Goal: Task Accomplishment & Management: Use online tool/utility

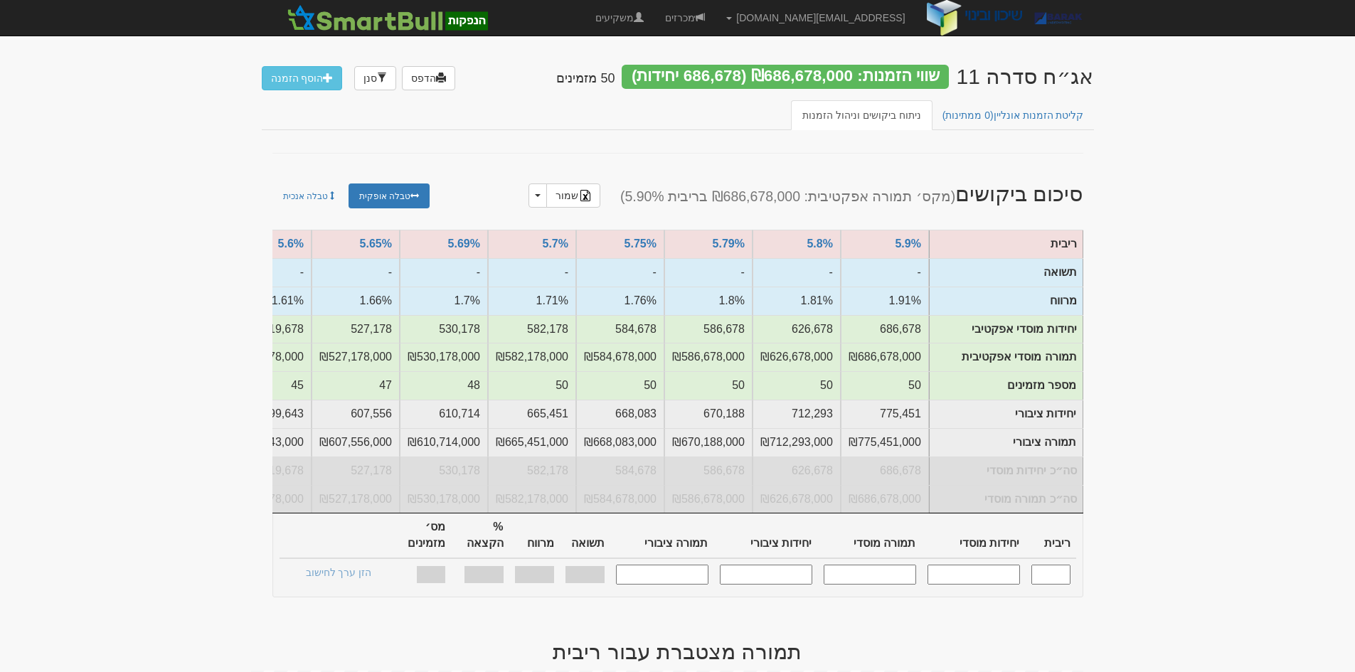
scroll to position [0, -808]
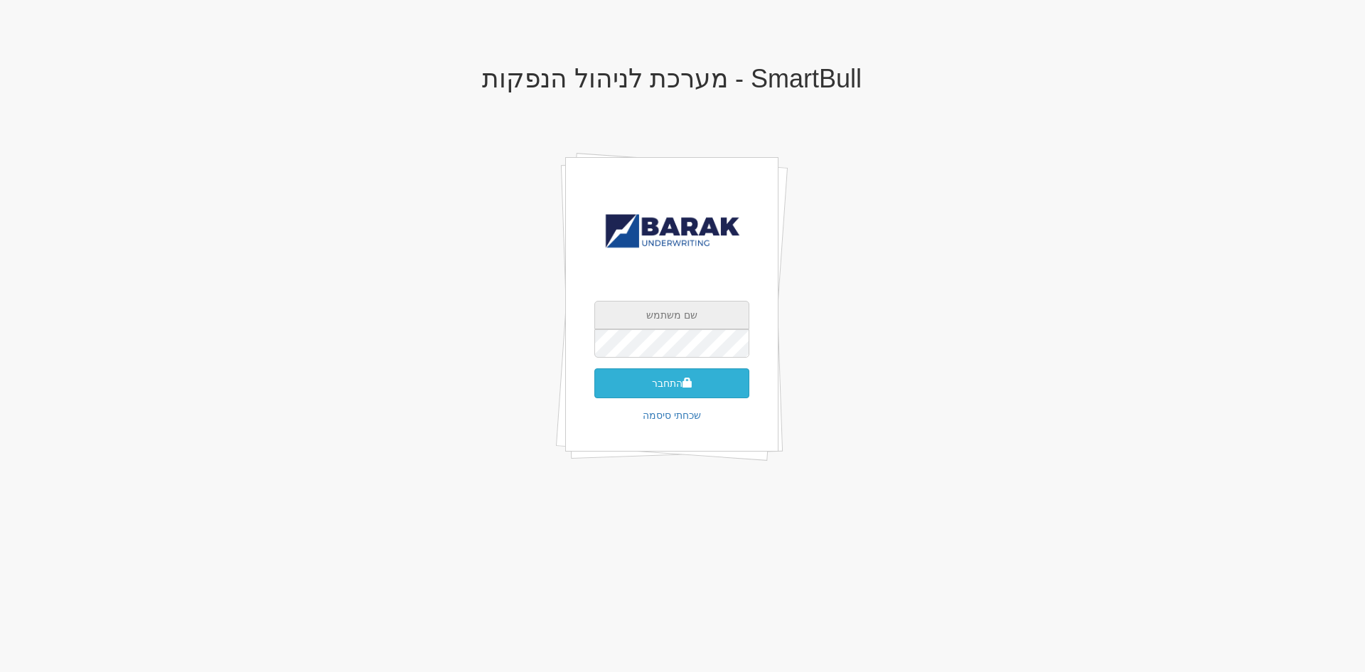
type input "[EMAIL_ADDRESS][DOMAIN_NAME]"
click at [702, 376] on button "התחבר" at bounding box center [671, 383] width 155 height 30
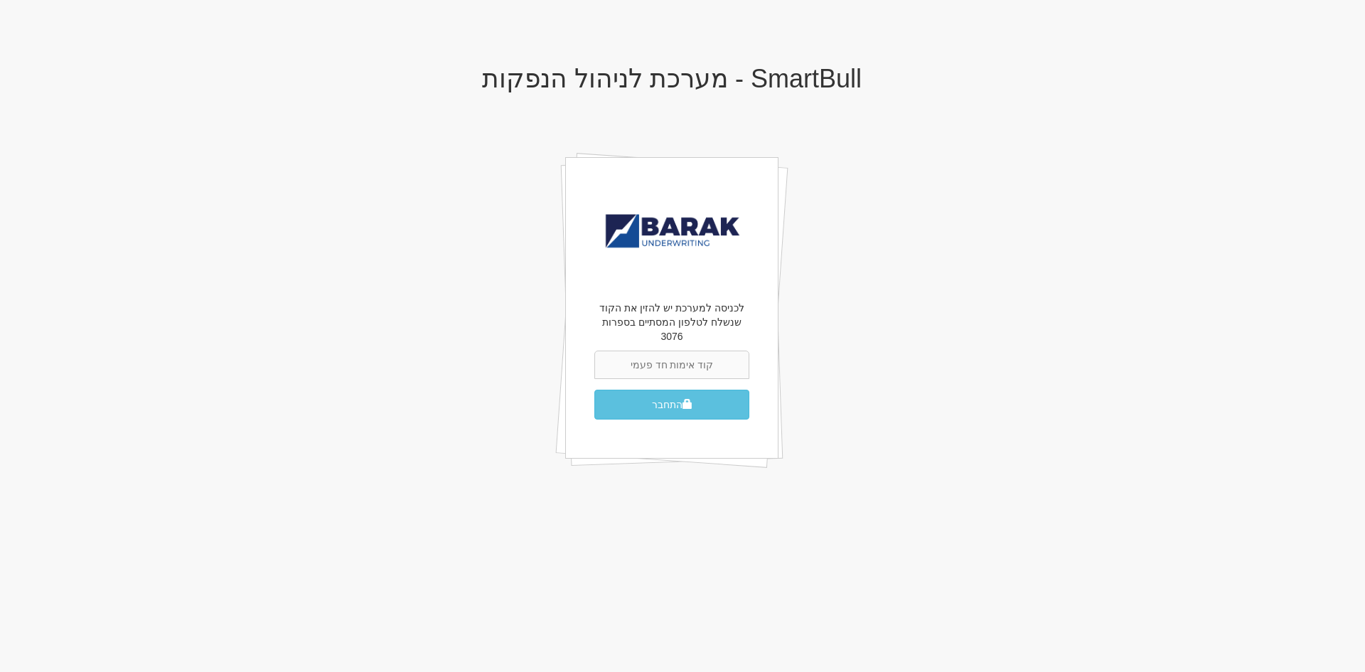
click at [921, 639] on body "X אישור SmartBull - מערכת לניהול הנפקות לכניסה למערכת יש להזין את הקוד שנשלח לט…" at bounding box center [682, 336] width 1365 height 672
drag, startPoint x: 585, startPoint y: 338, endPoint x: 639, endPoint y: 353, distance: 56.1
click at [594, 341] on div "לכניסה למערכת יש להזין את הקוד שנשלח לטלפון המסתיים בספרות 3076 התחבר" at bounding box center [671, 308] width 213 height 302
drag, startPoint x: 644, startPoint y: 354, endPoint x: 651, endPoint y: 358, distance: 7.7
click at [646, 354] on input "text" at bounding box center [671, 365] width 155 height 28
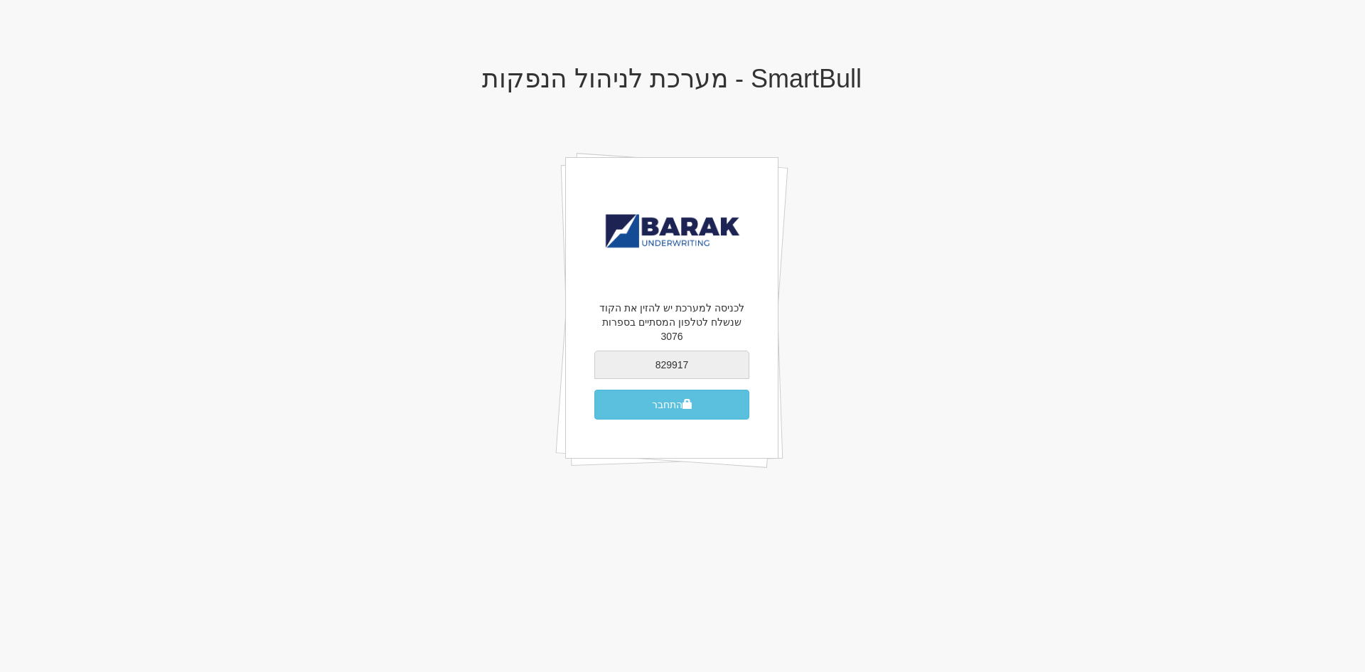
type input "829917"
click at [594, 390] on button "התחבר" at bounding box center [671, 405] width 155 height 30
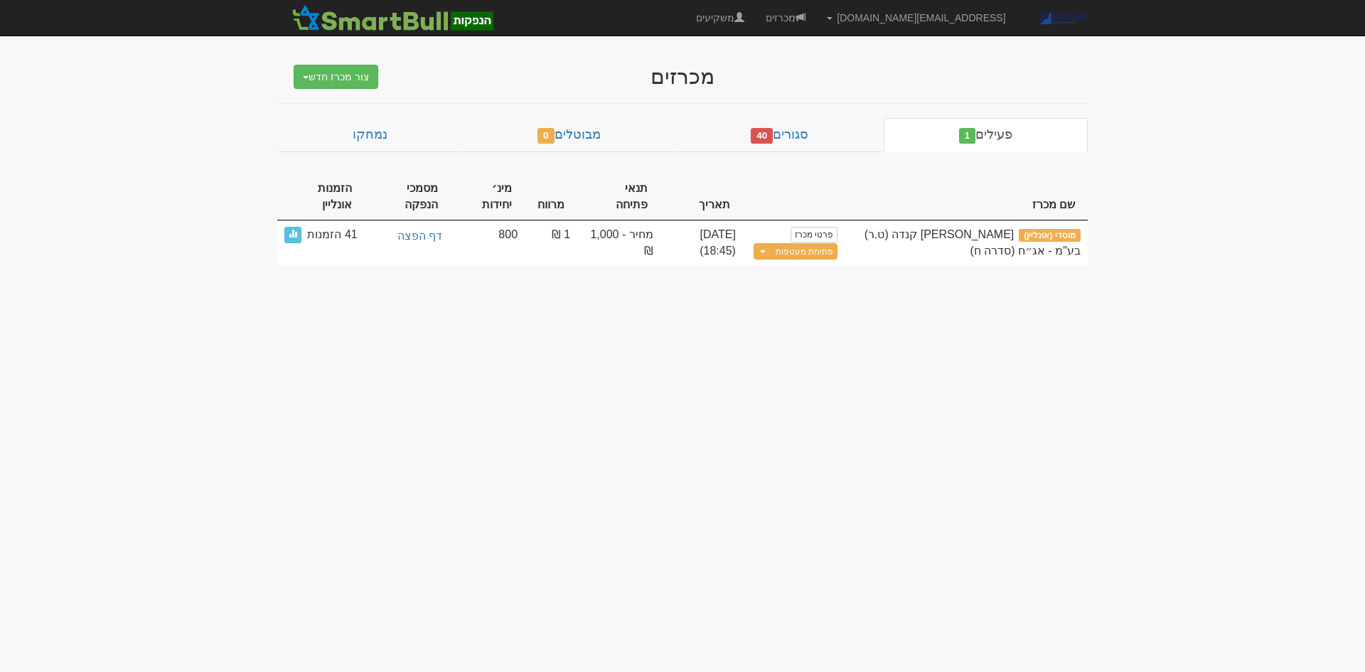
click at [663, 395] on body "[EMAIL_ADDRESS][DOMAIN_NAME] הגדרות חשבונות הנפקה תבניות הודעות קיבול" at bounding box center [682, 336] width 1365 height 672
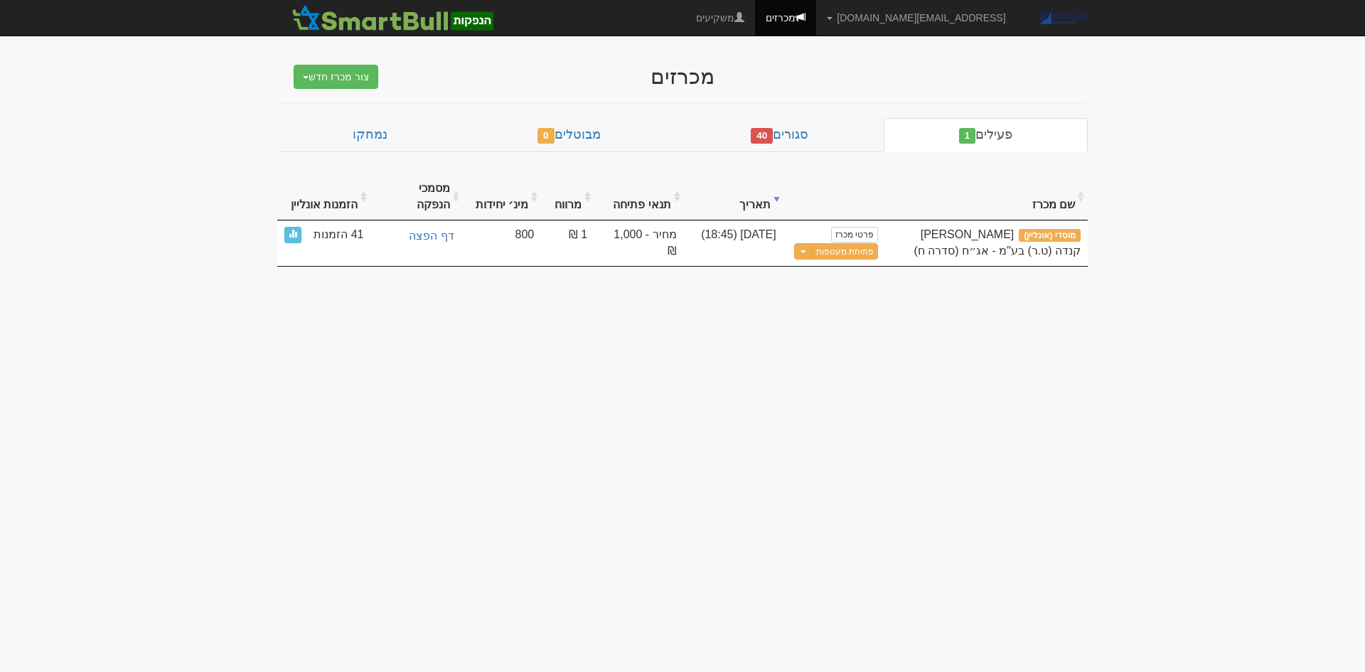
click at [1273, 435] on body "Conferenceh@barak-capital.co.il הגדרות חשבונות הנפקה תבניות הודעות קיבול" at bounding box center [682, 336] width 1365 height 672
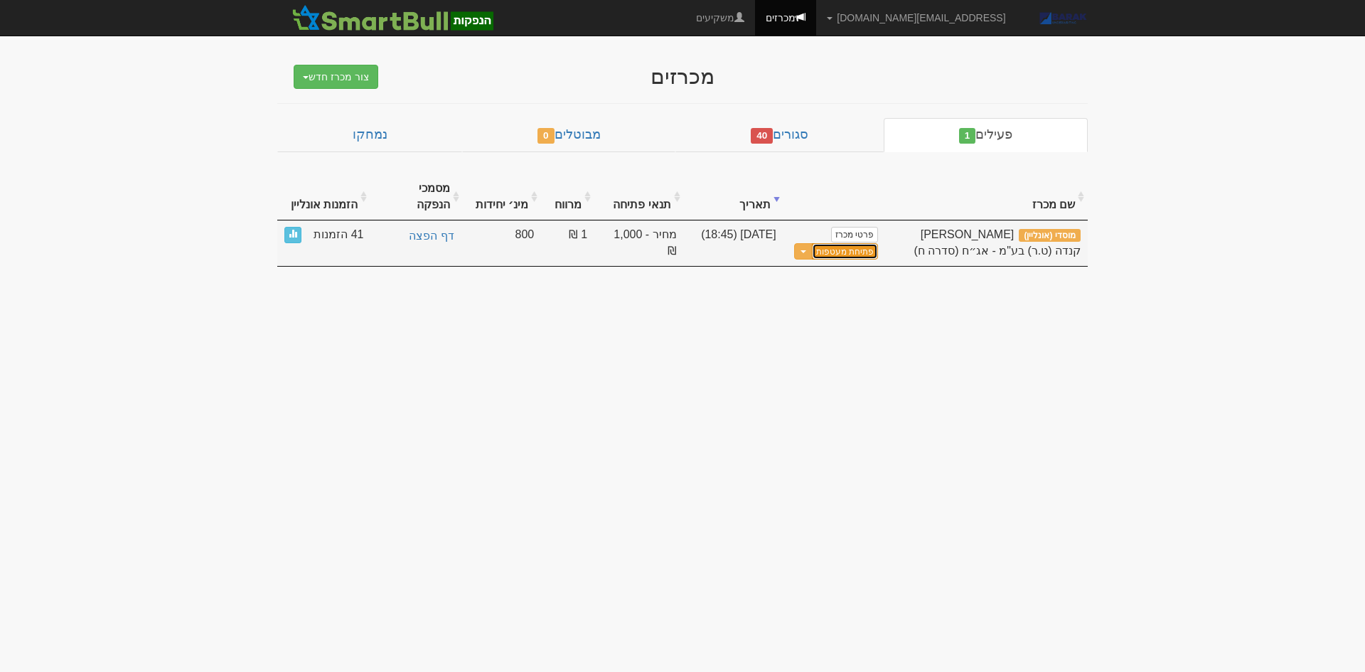
click at [861, 243] on button "פתיחת מעטפות" at bounding box center [845, 251] width 66 height 16
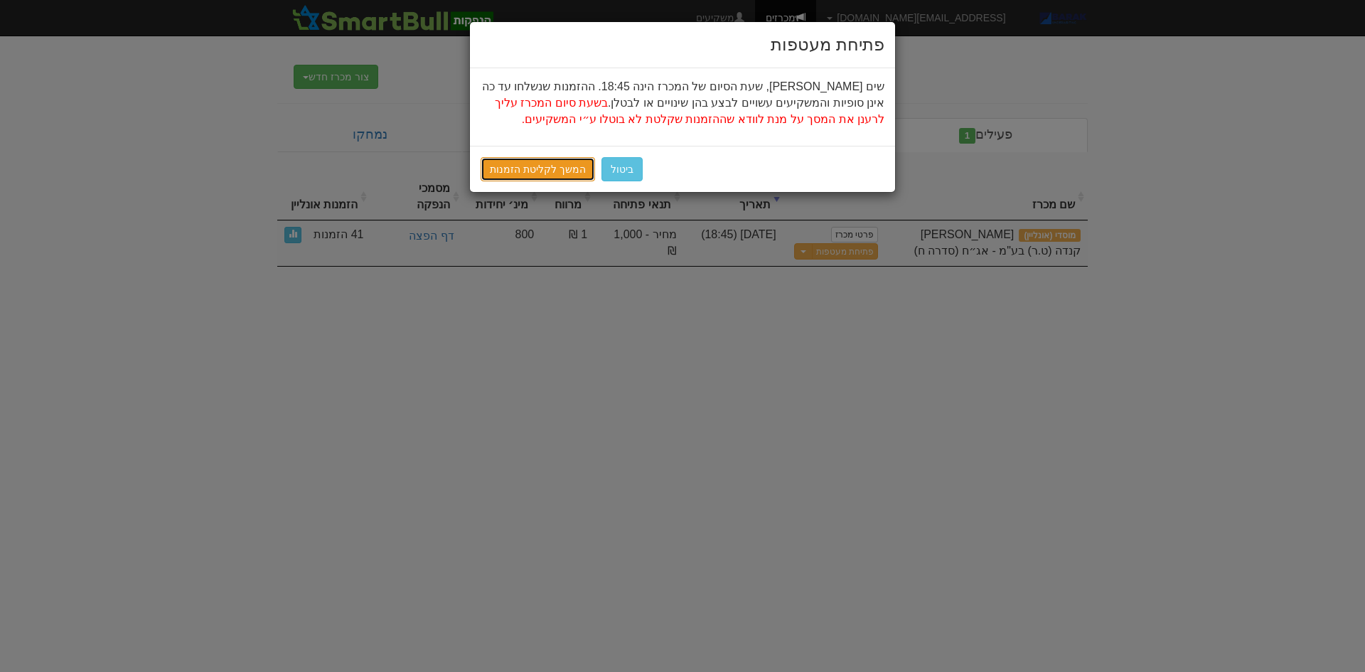
click at [538, 165] on link "המשך לקליטת הזמנות" at bounding box center [538, 169] width 114 height 24
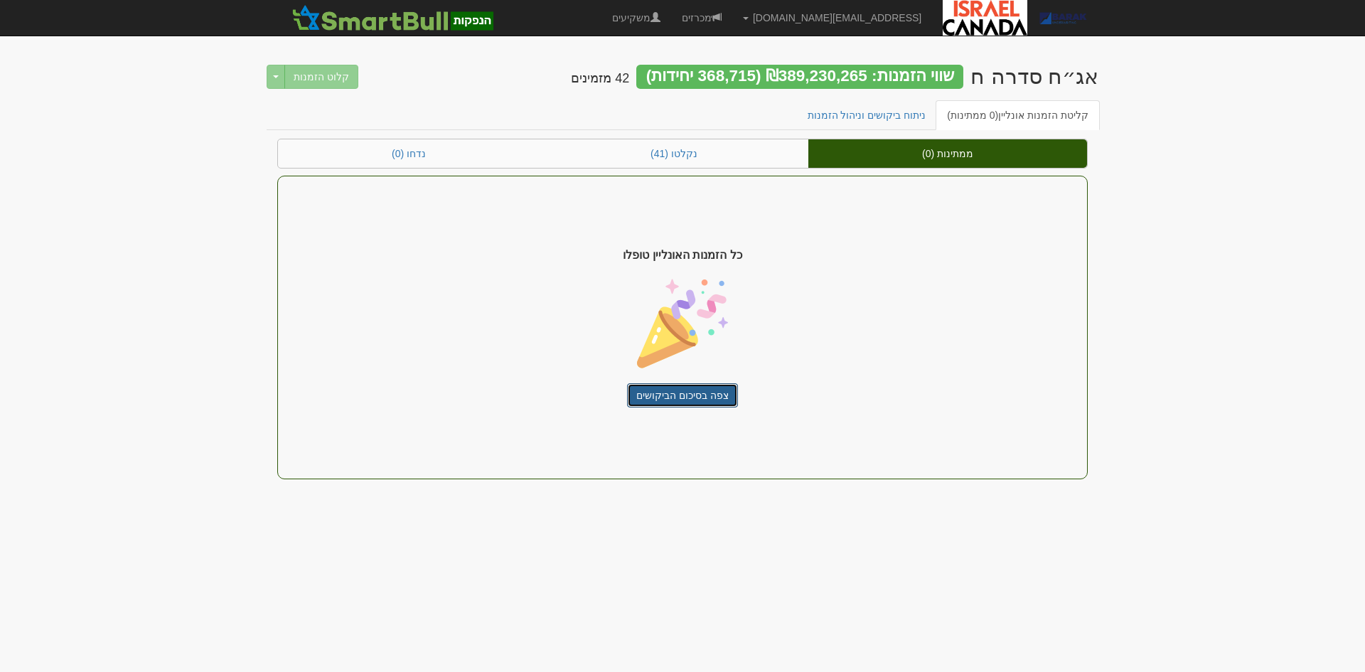
click at [702, 388] on link "צפה בסיכום הביקושים" at bounding box center [682, 395] width 111 height 24
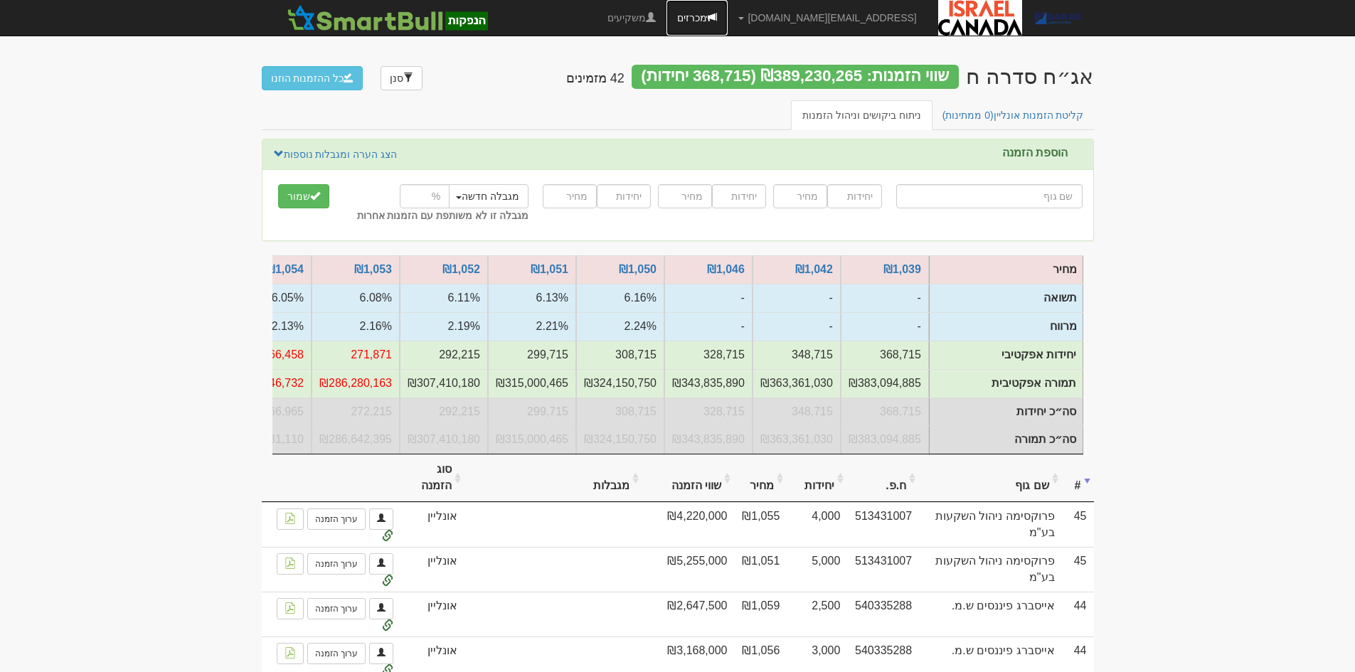
click at [721, 20] on link "מכרזים" at bounding box center [696, 18] width 61 height 36
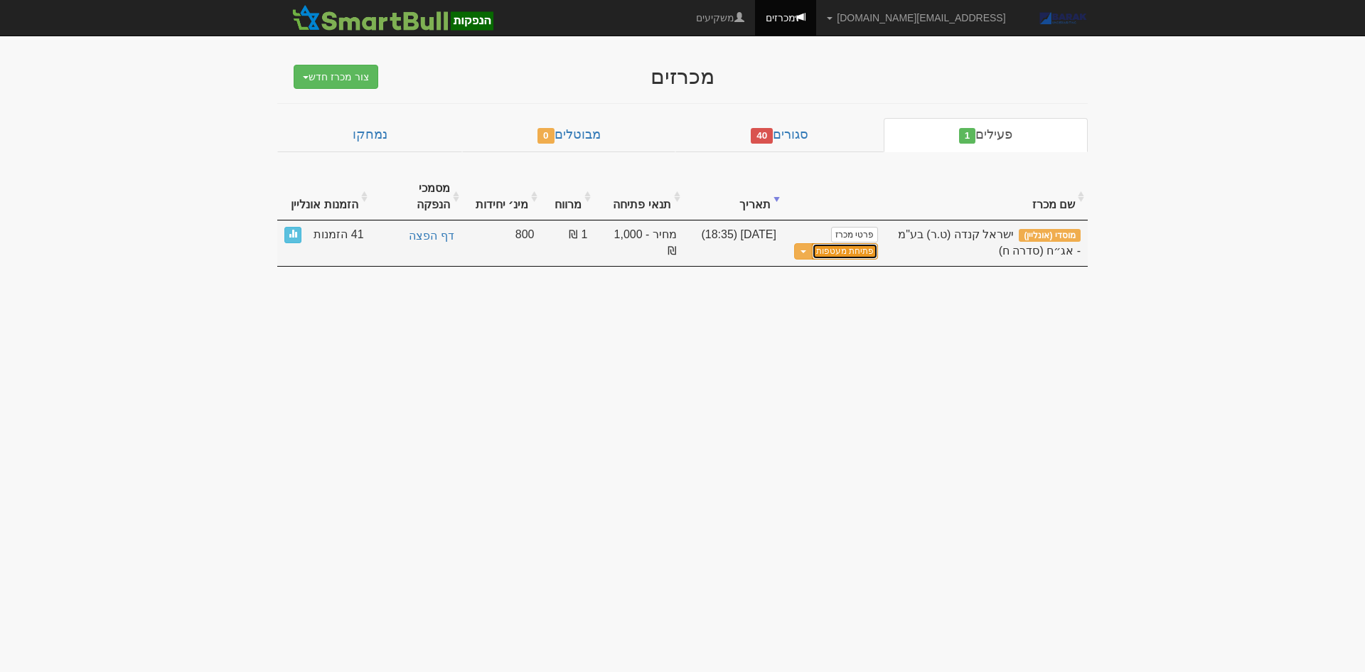
click at [836, 243] on link "פתיחת מעטפות" at bounding box center [845, 251] width 66 height 16
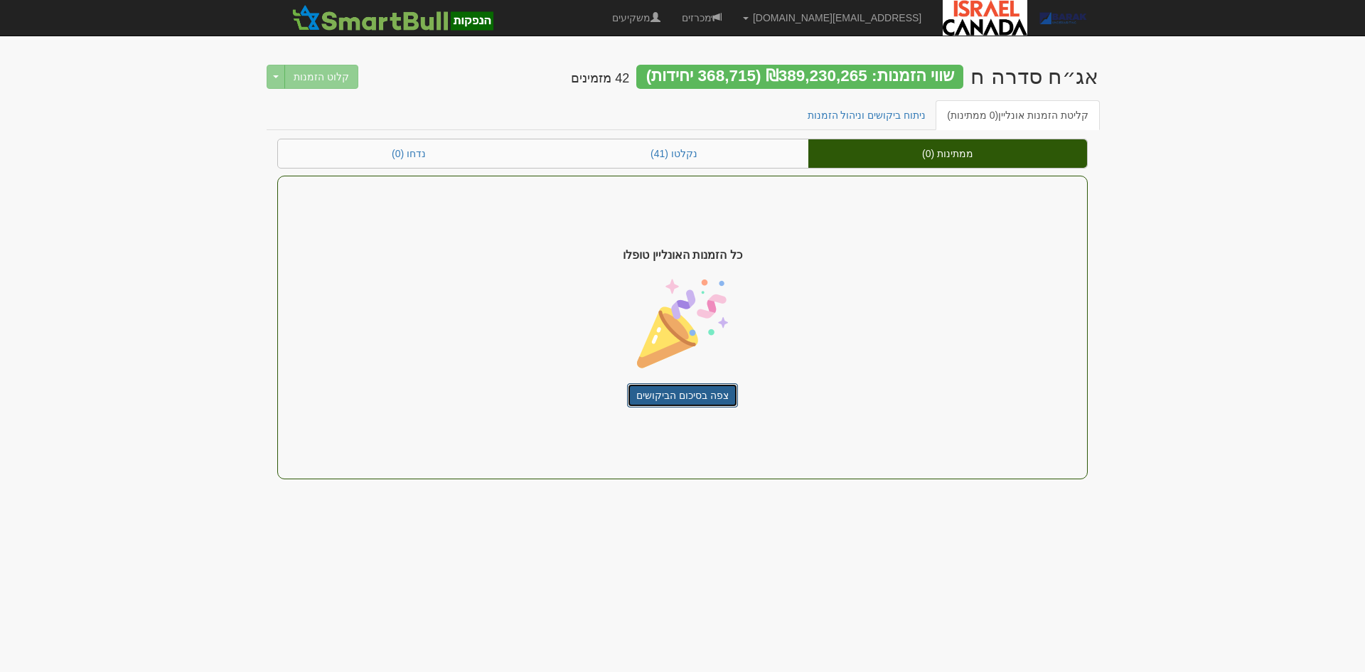
click at [676, 390] on link "צפה בסיכום הביקושים" at bounding box center [682, 395] width 111 height 24
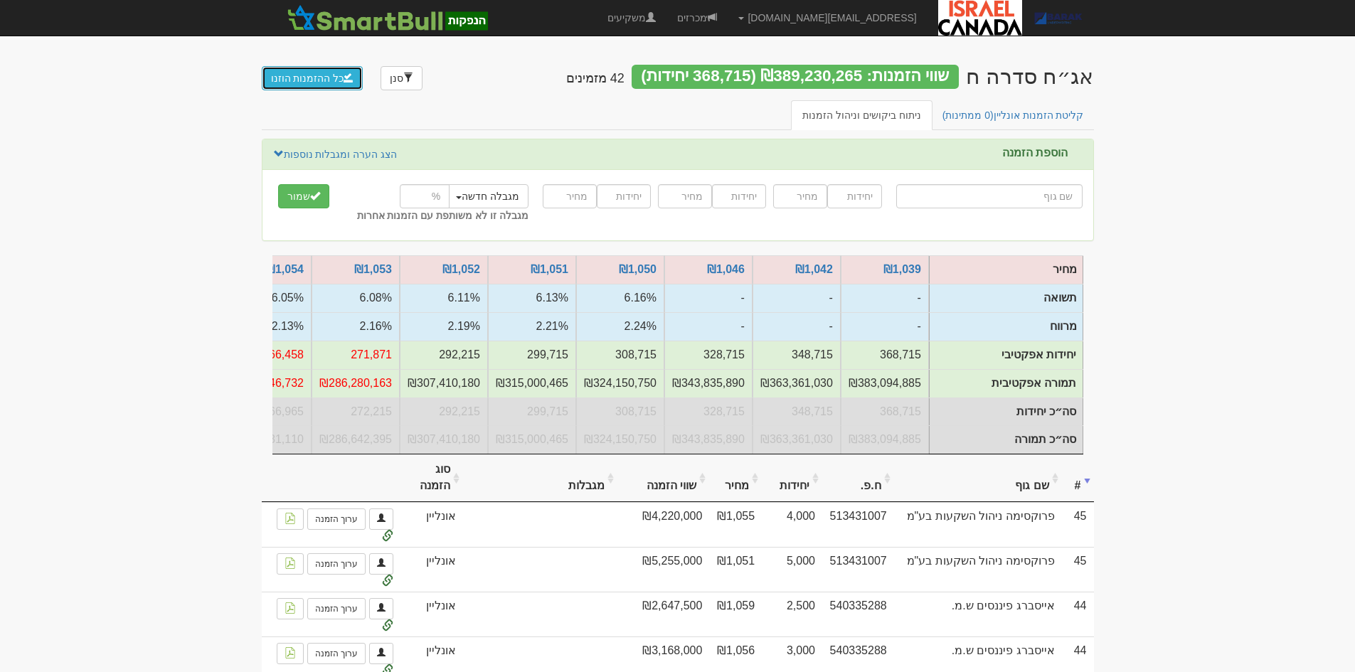
click at [321, 80] on button "כל ההזמנות הוזנו" at bounding box center [313, 78] width 102 height 24
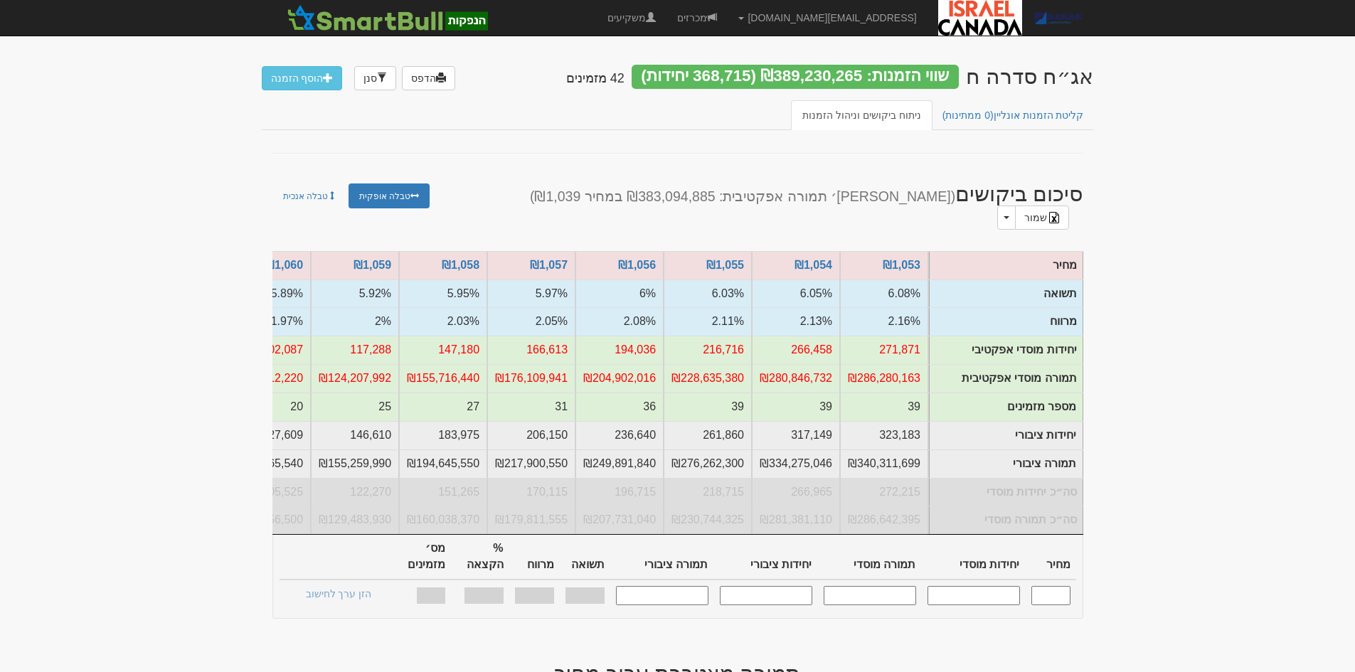
scroll to position [0, -519]
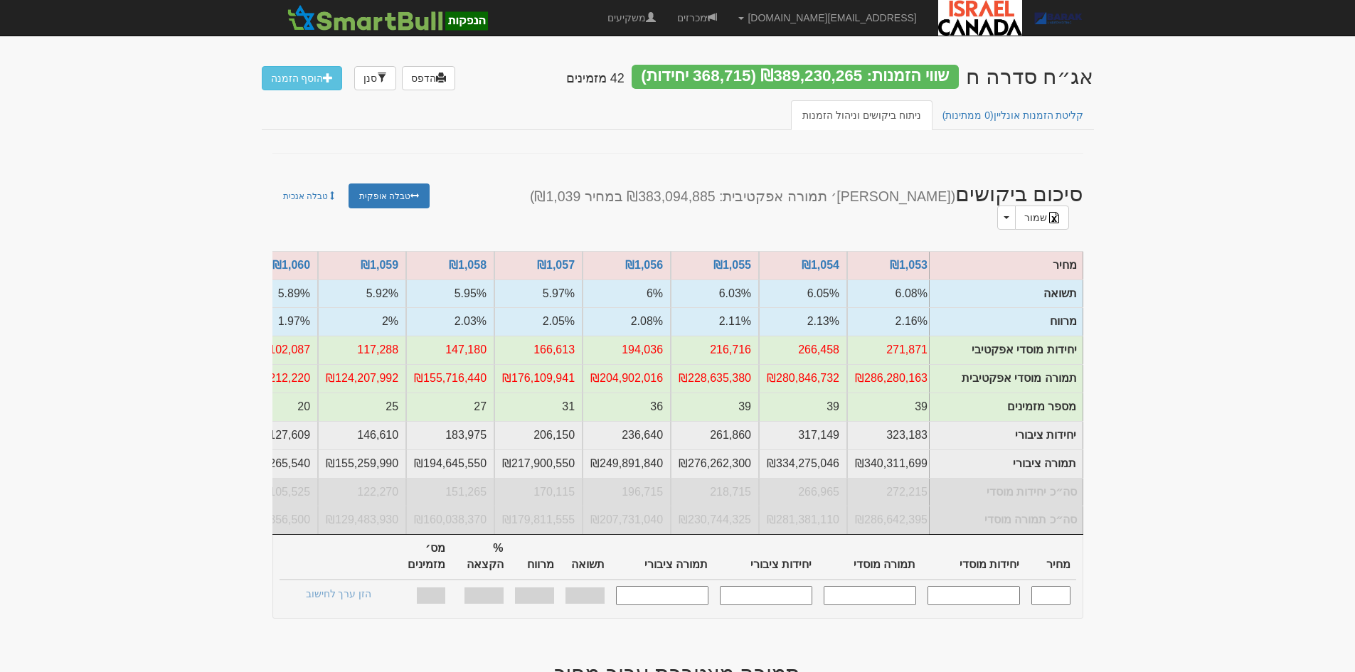
scroll to position [0, -542]
